Goal: Task Accomplishment & Management: Manage account settings

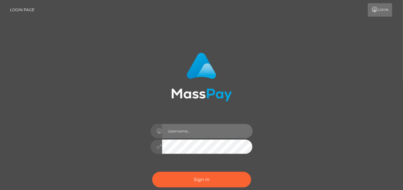
click at [214, 132] on input "text" at bounding box center [207, 131] width 91 height 14
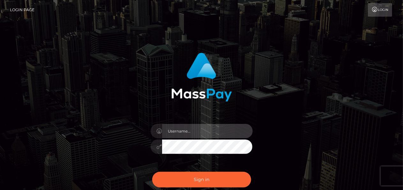
type input "Nikibutterfly162@gmail.com"
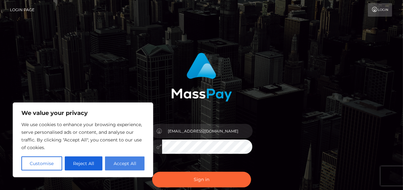
click at [128, 165] on button "Accept All" at bounding box center [125, 163] width 40 height 14
checkbox input "true"
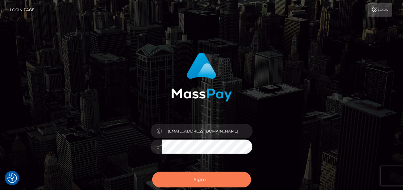
click at [217, 178] on button "Sign in" at bounding box center [201, 180] width 99 height 16
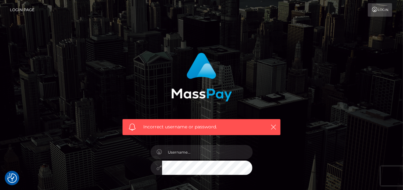
click at [382, 11] on link "Login" at bounding box center [380, 9] width 24 height 13
